Goal: Task Accomplishment & Management: Use online tool/utility

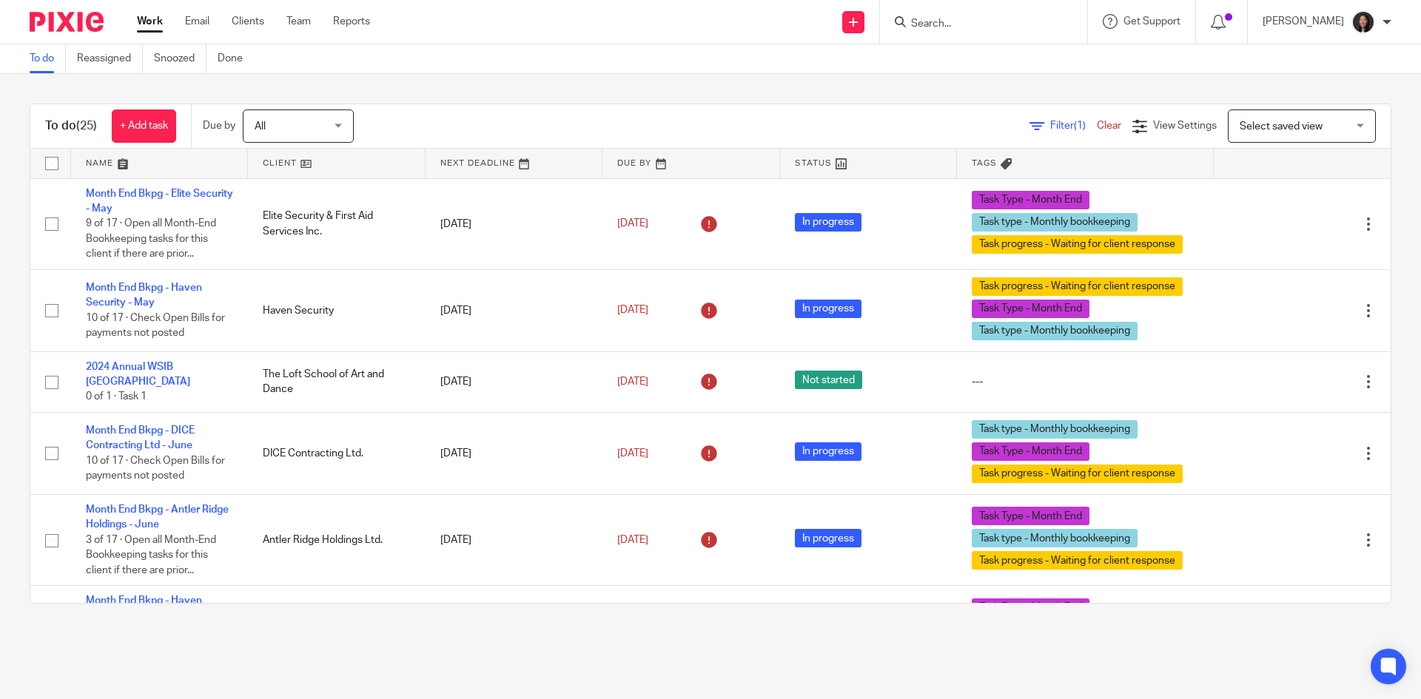
click at [326, 159] on link at bounding box center [336, 164] width 177 height 30
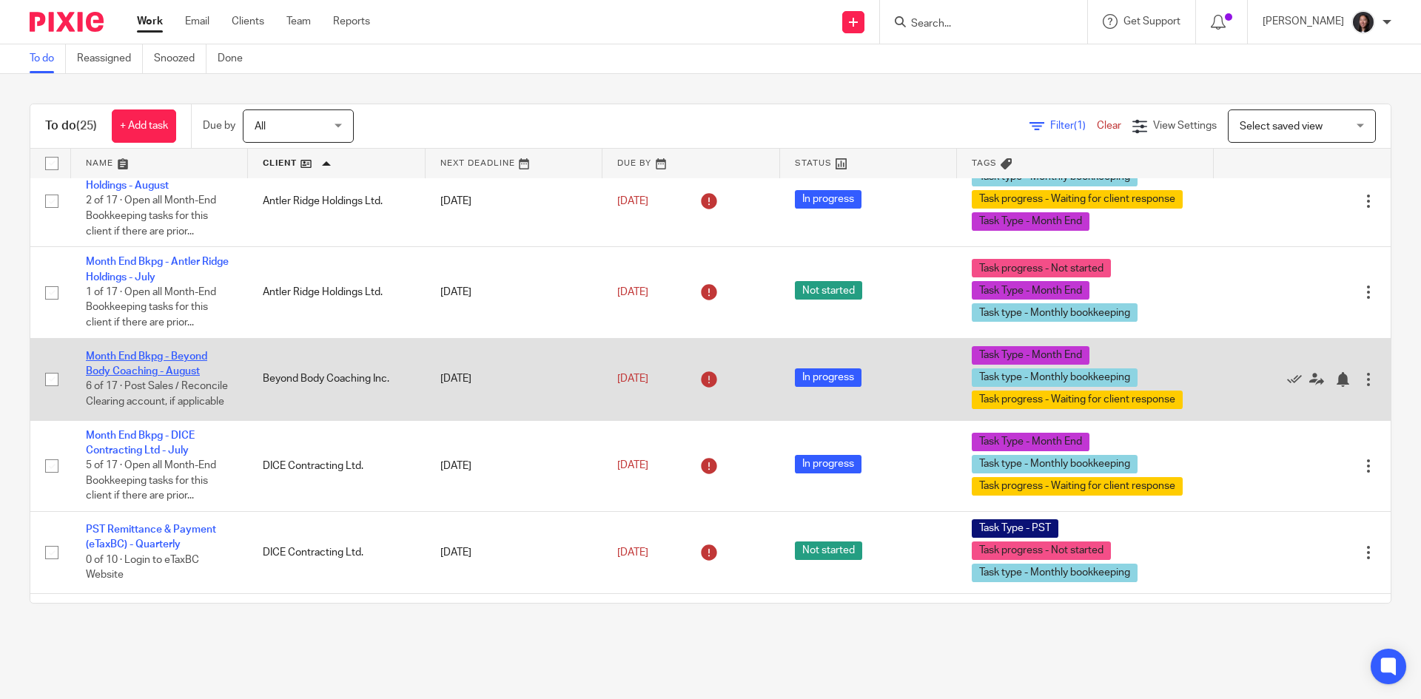
scroll to position [148, 0]
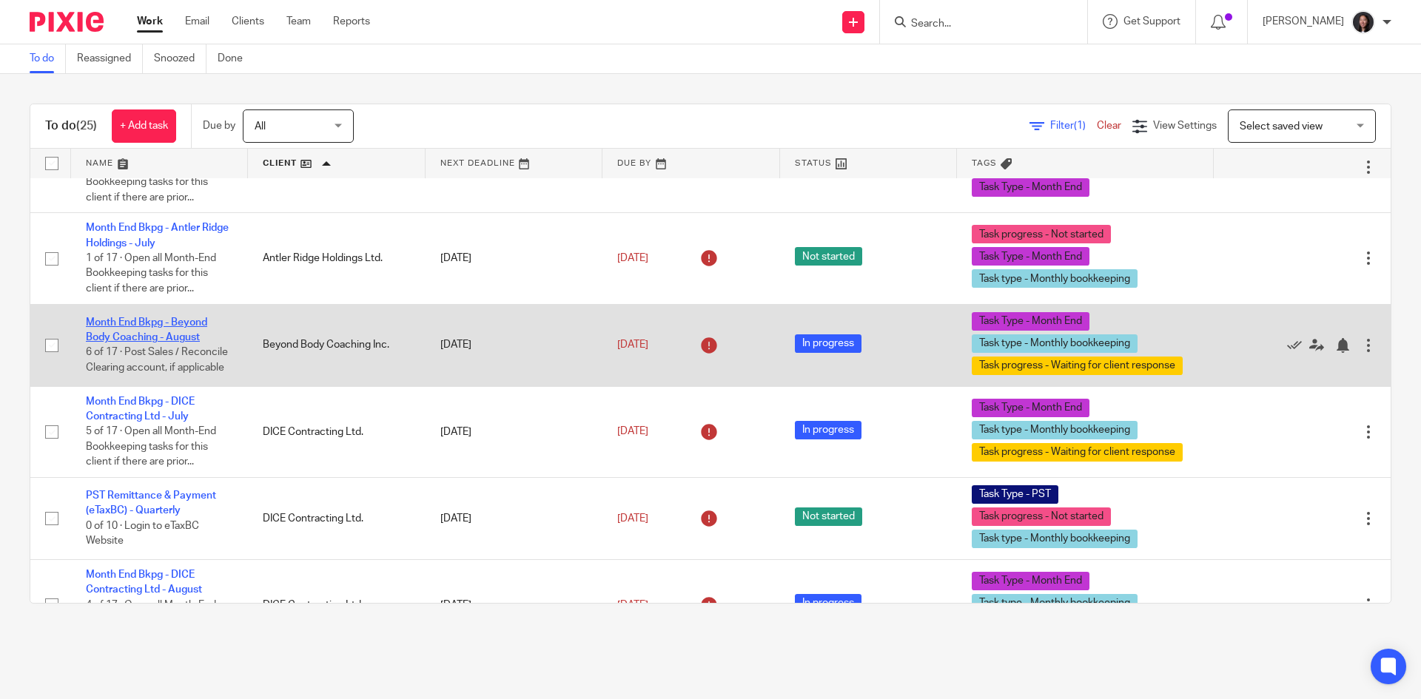
click at [166, 329] on link "Month End Bkpg - Beyond Body Coaching - August" at bounding box center [146, 329] width 121 height 25
